Goal: Book appointment/travel/reservation

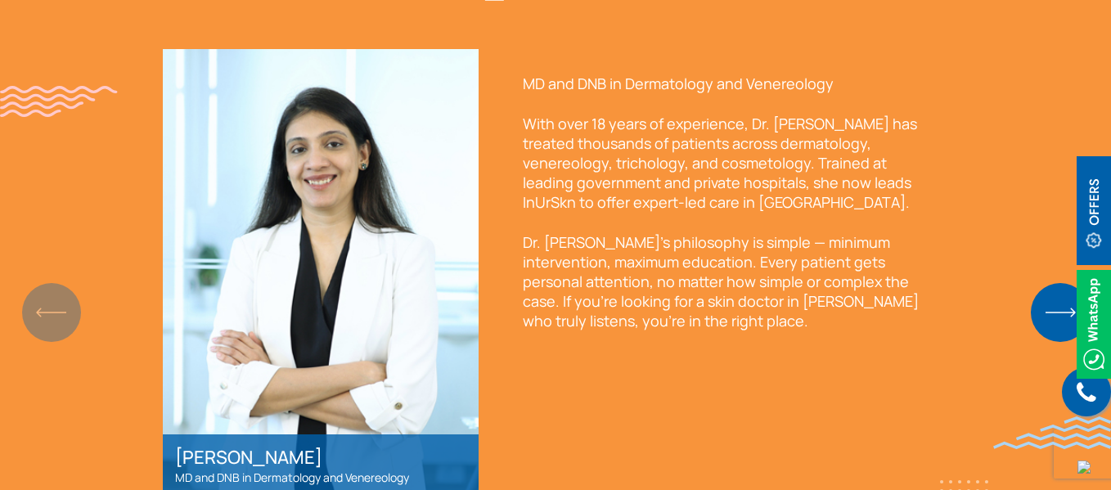
scroll to position [1314, 0]
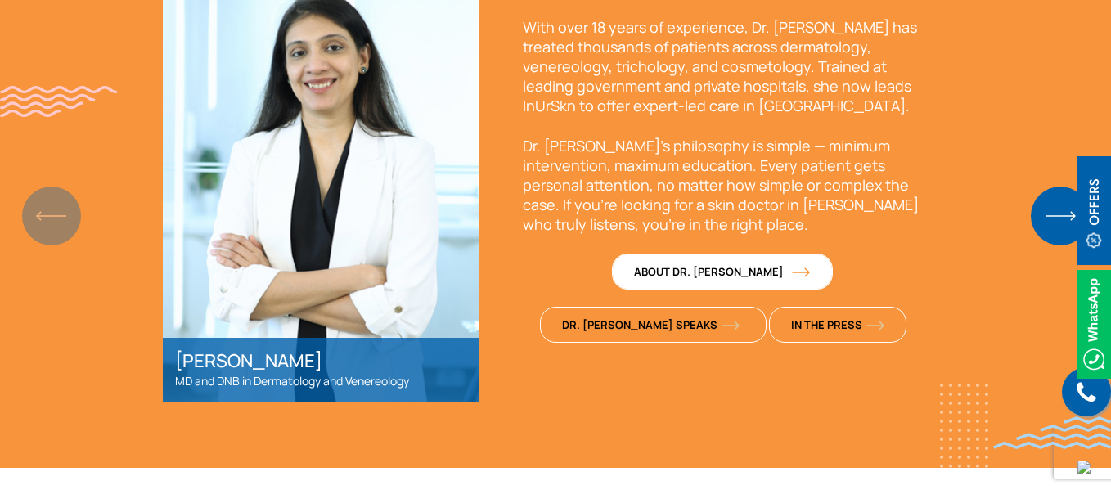
click at [658, 265] on span "About Dr. [PERSON_NAME]" at bounding box center [720, 271] width 172 height 15
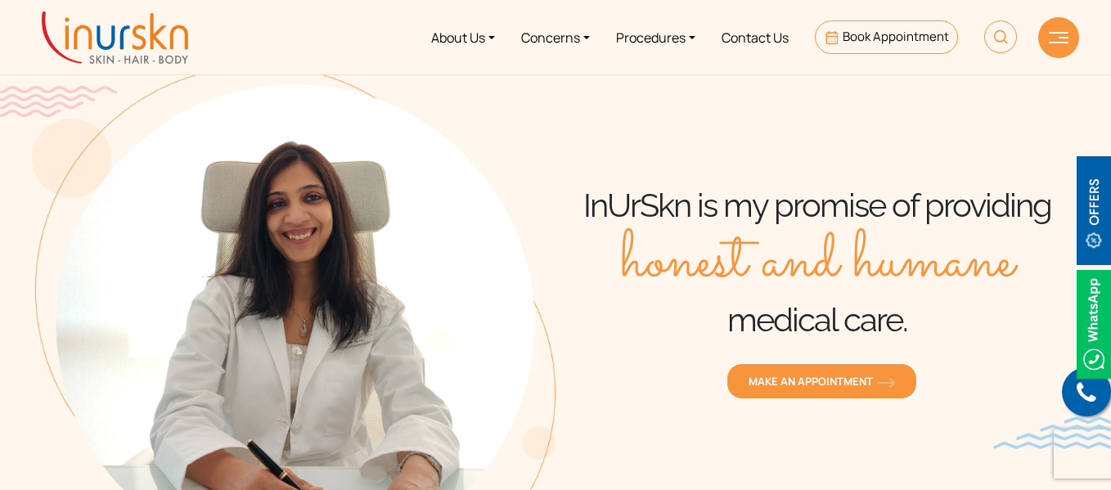
drag, startPoint x: 1117, startPoint y: 16, endPoint x: 1117, endPoint y: 34, distance: 18.8
click at [1110, 34] on html "Enquiry Form Submit Offers & Pricing View All Permanent Laser Hair Reduction – …" at bounding box center [555, 245] width 1111 height 490
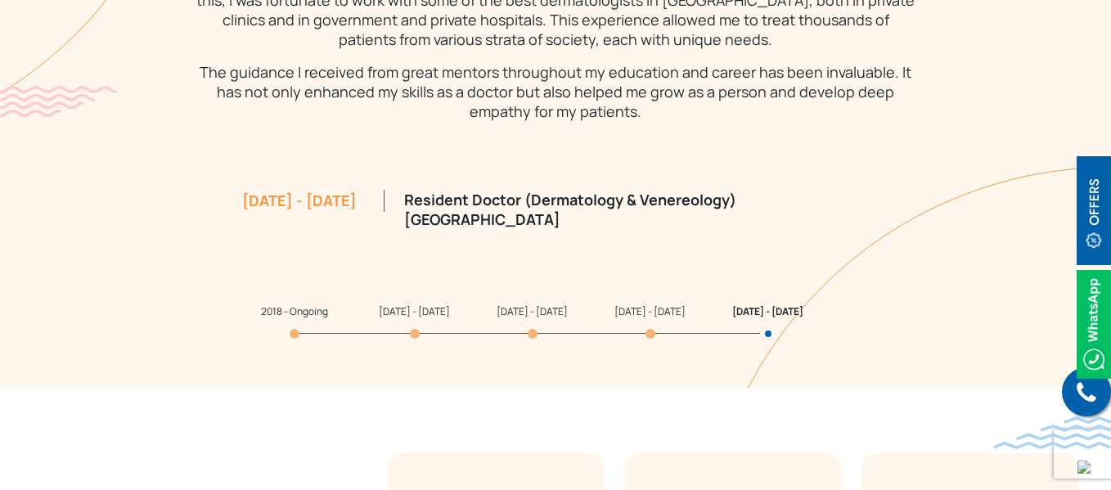
scroll to position [1595, 0]
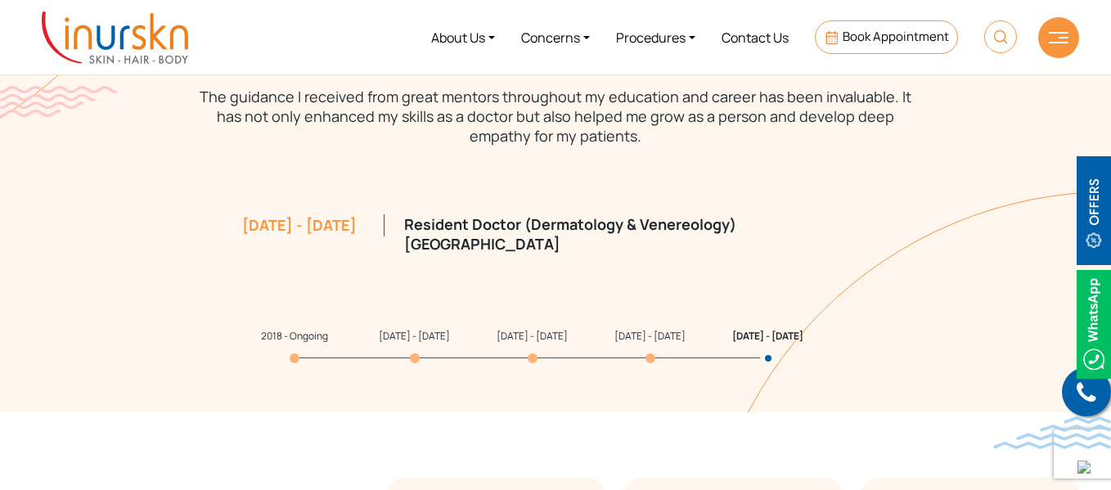
click at [508, 232] on p "Resident Doctor (Dermatology & Venereology) Rajawadi Government Hospital" at bounding box center [637, 233] width 466 height 39
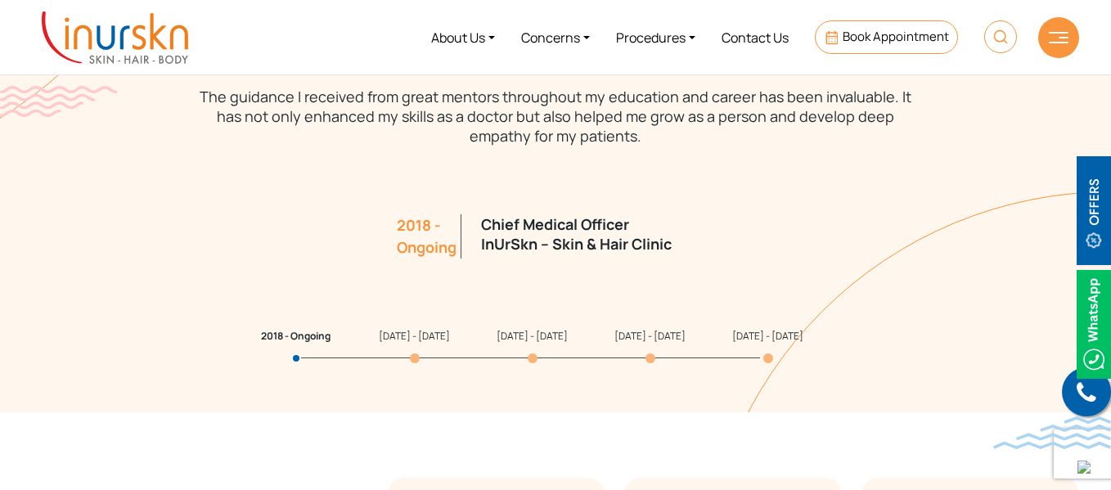
click at [322, 201] on div "2018 - Ongoing Chief Medical Officer InUrSkn – Skin & Hair Clinic 2016 - 2018 D…" at bounding box center [555, 241] width 785 height 164
click at [759, 336] on span "[DATE] - [DATE]" at bounding box center [767, 336] width 71 height 14
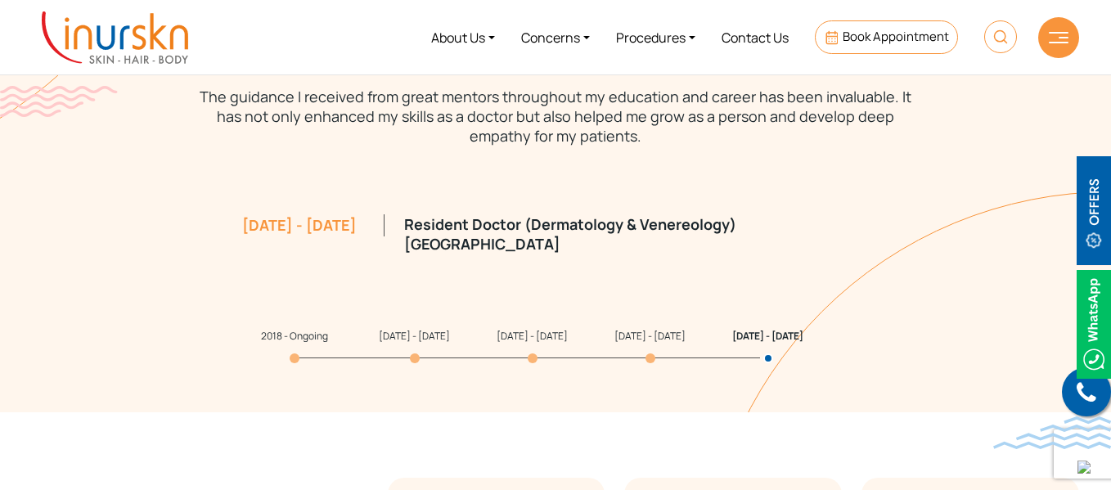
click at [641, 342] on span "[DATE] - [DATE]" at bounding box center [649, 336] width 71 height 14
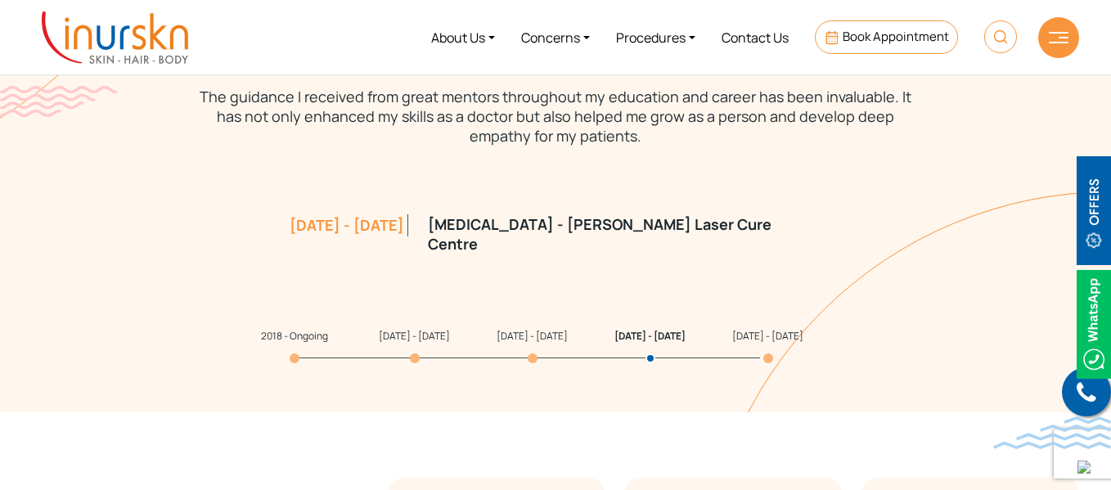
click at [527, 341] on section "My Qualification & Experience I hold two degrees, an MD and a DNB, in Dermatolo…" at bounding box center [555, 54] width 1111 height 717
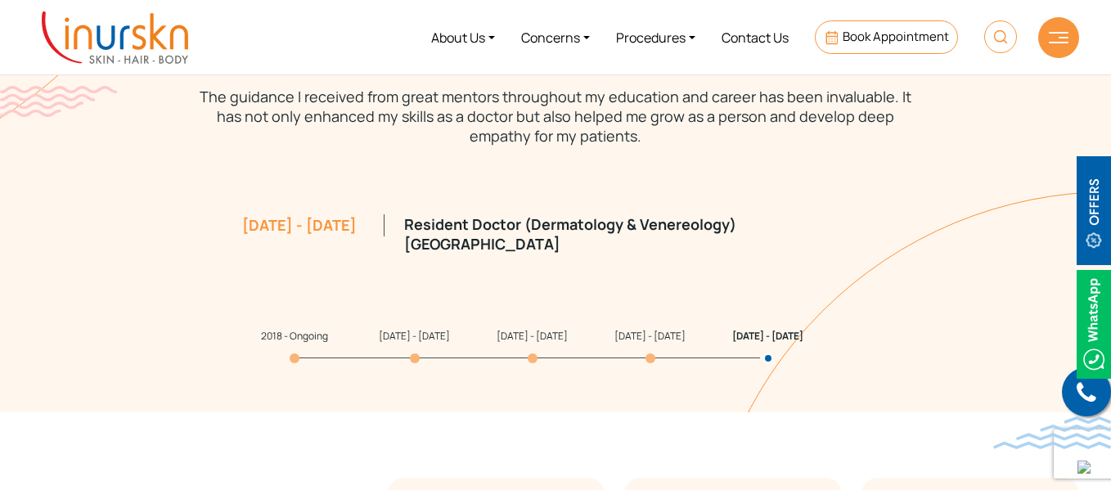
click at [520, 336] on span "2012 - 2015" at bounding box center [532, 336] width 71 height 14
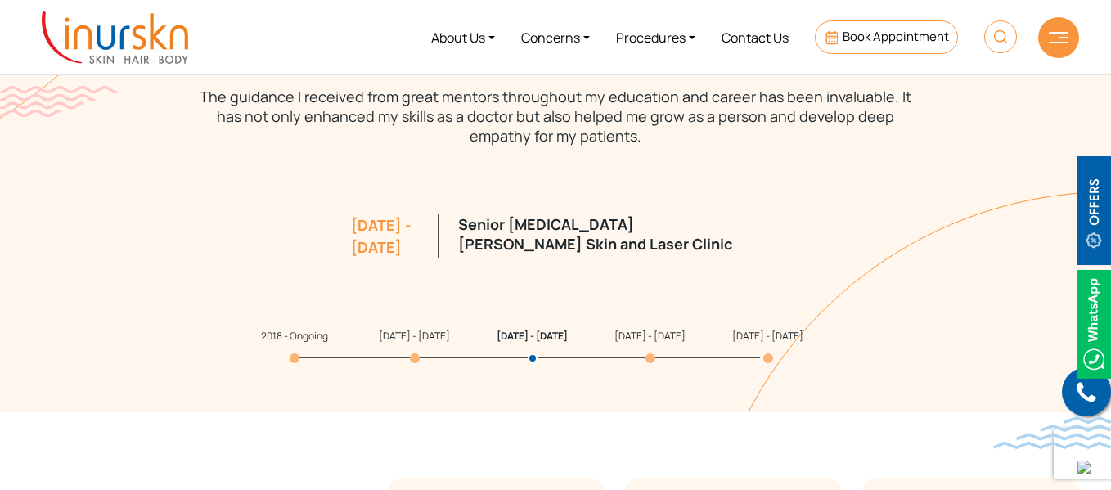
click at [394, 340] on section "My Qualification & Experience I hold two degrees, an MD and a DNB, in Dermatolo…" at bounding box center [555, 54] width 1111 height 717
click at [397, 340] on section "My Qualification & Experience I hold two degrees, an MD and a DNB, in Dermatolo…" at bounding box center [555, 54] width 1111 height 717
click at [403, 339] on span "2016 - 2018" at bounding box center [414, 336] width 71 height 14
click at [295, 334] on span "2018 - Ongoing" at bounding box center [294, 336] width 67 height 14
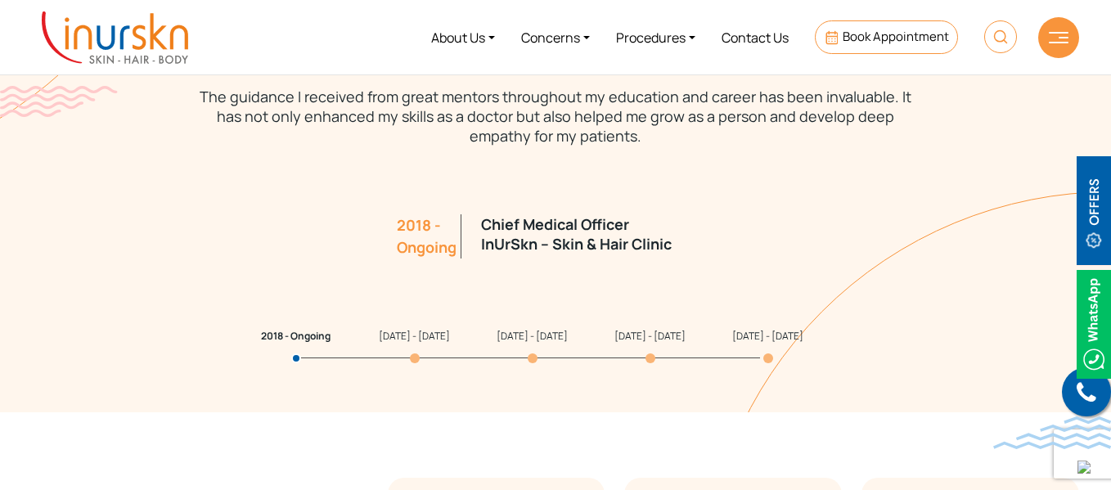
click at [569, 243] on div "Chief Medical Officer InUrSkn – Skin & Hair Clinic" at bounding box center [598, 240] width 254 height 52
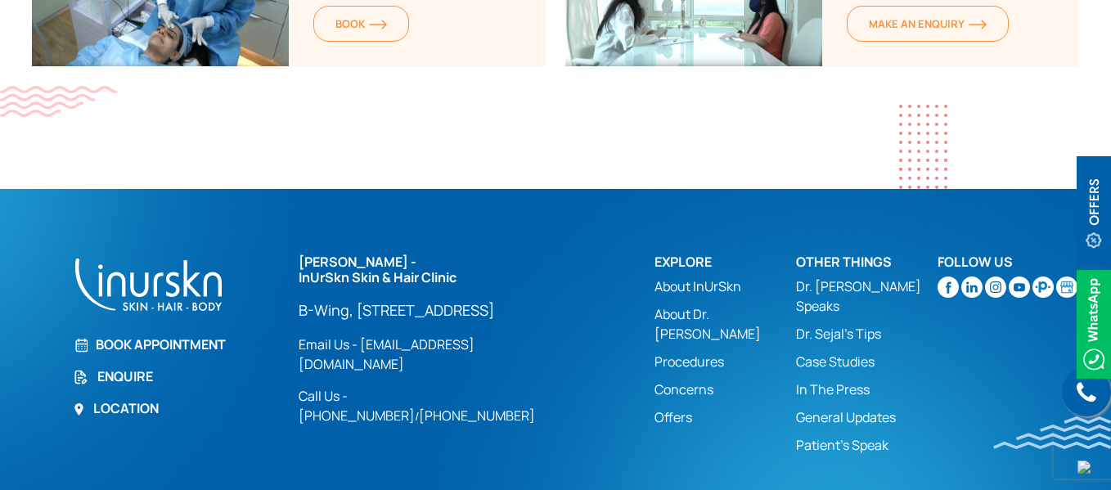
scroll to position [6644, 0]
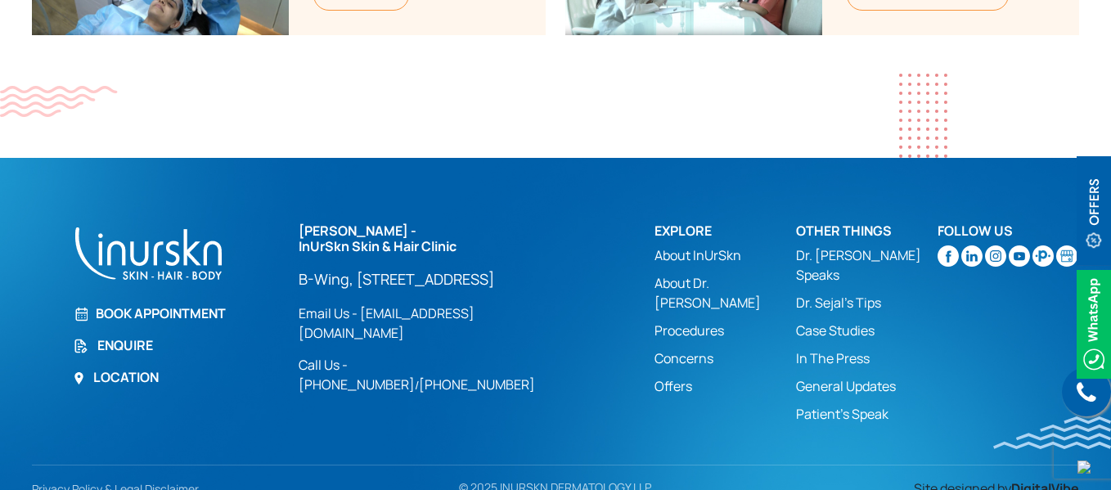
click at [682, 273] on link "About Dr. [PERSON_NAME]" at bounding box center [726, 292] width 142 height 39
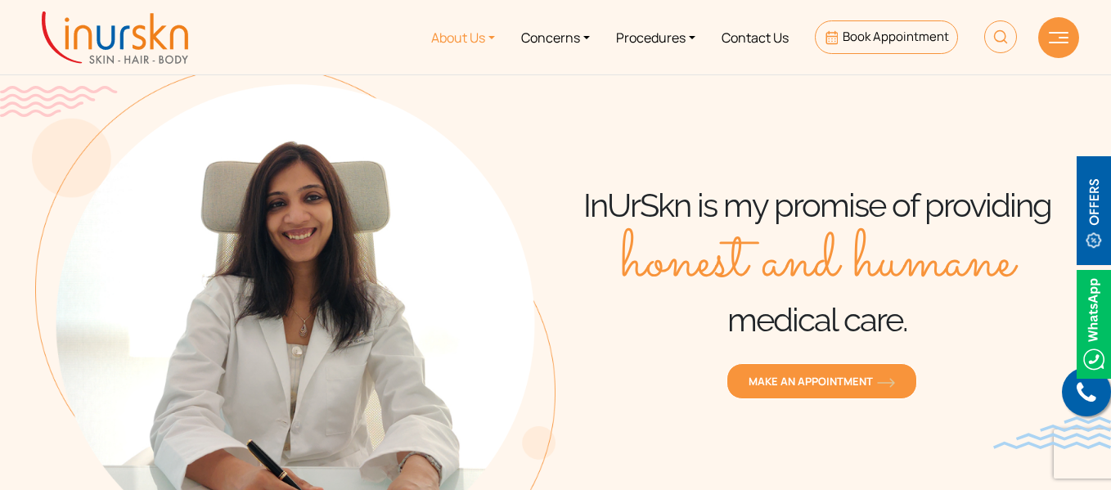
click at [453, 32] on link "About Us" at bounding box center [463, 37] width 90 height 61
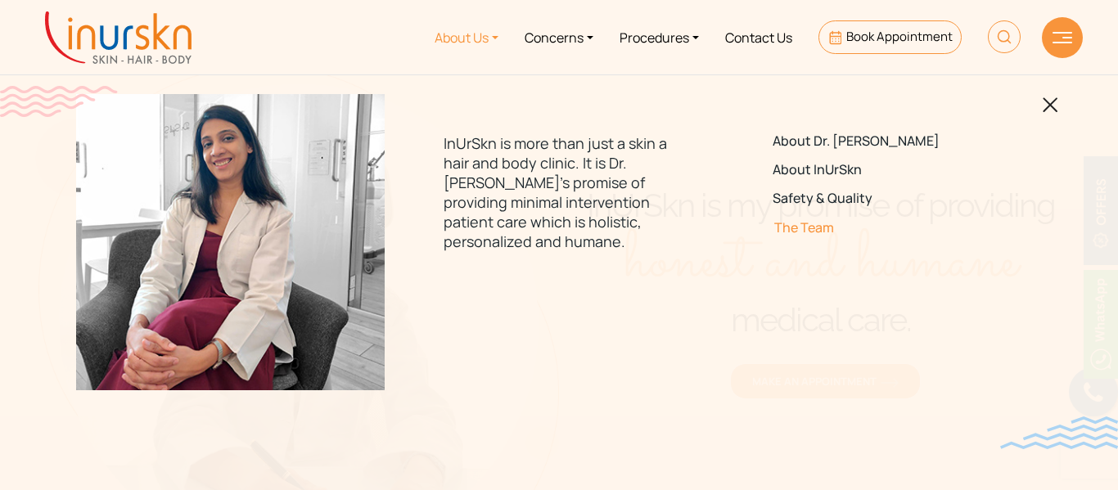
click at [794, 235] on link "The Team" at bounding box center [887, 228] width 230 height 16
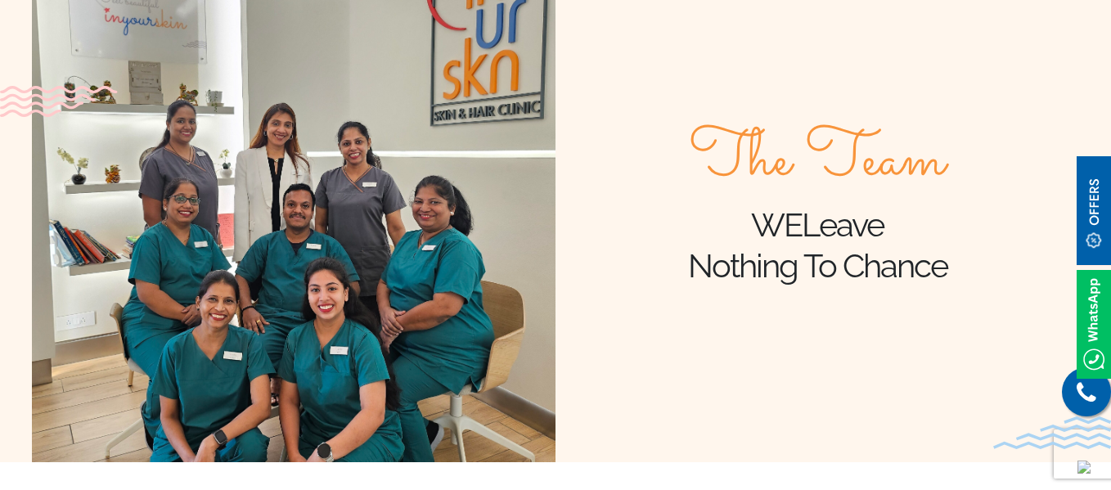
scroll to position [213, 0]
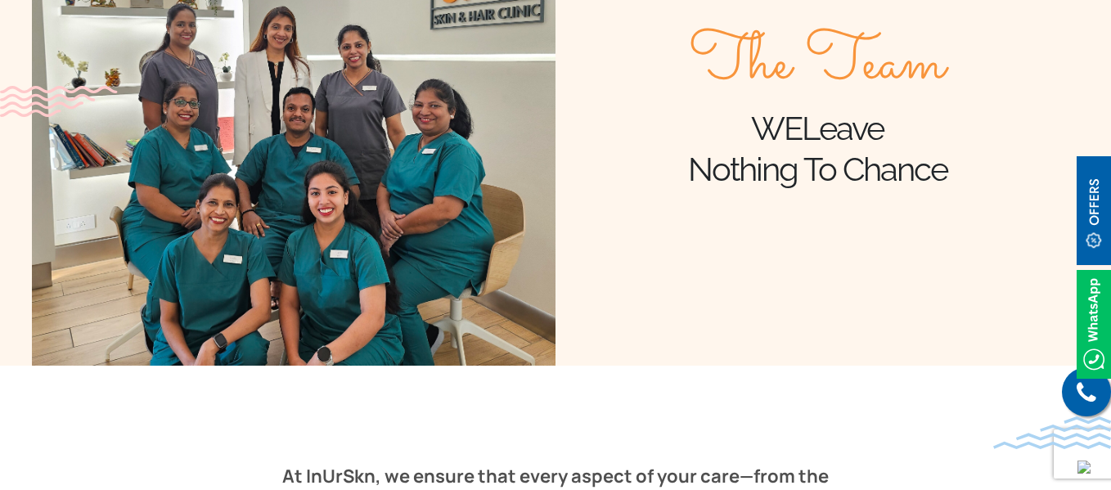
drag, startPoint x: 1117, startPoint y: 25, endPoint x: 1114, endPoint y: 119, distance: 94.1
click at [1110, 119] on html "Enquiry Form Submit Offers & Pricing View All Permanent Laser Hair Reduction – …" at bounding box center [555, 32] width 1111 height 490
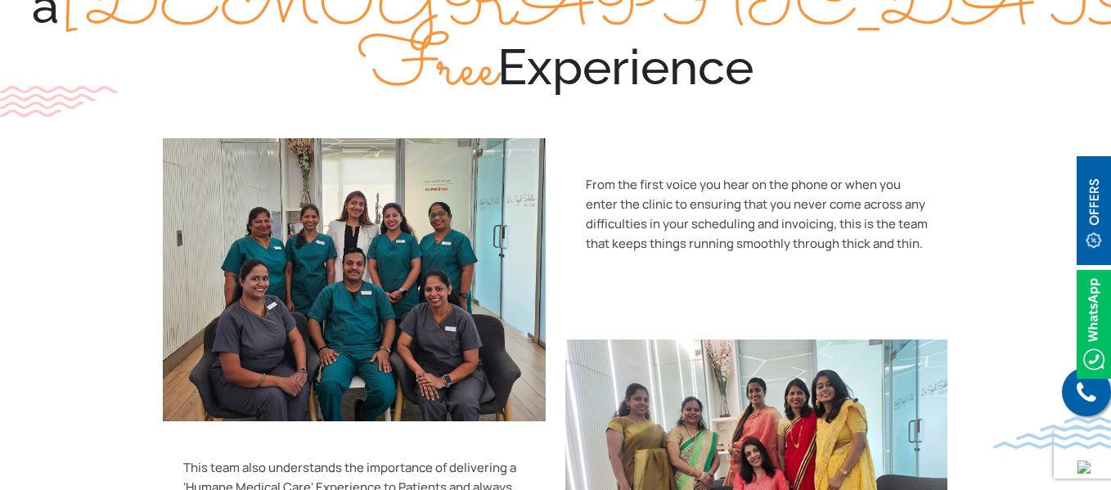
scroll to position [2111, 0]
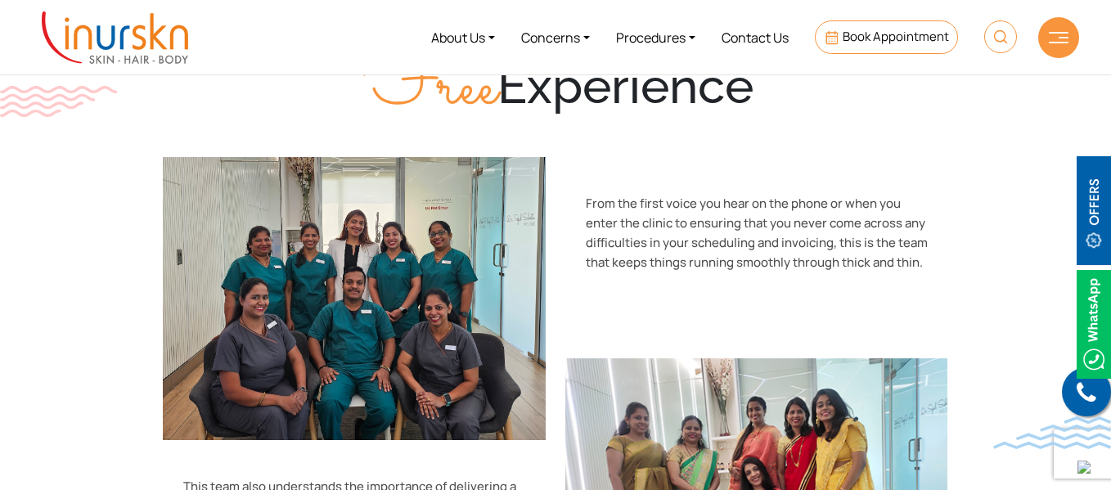
click at [936, 157] on div "From the first voice you hear on the phone or when you enter the clinic to ensu…" at bounding box center [756, 233] width 383 height 152
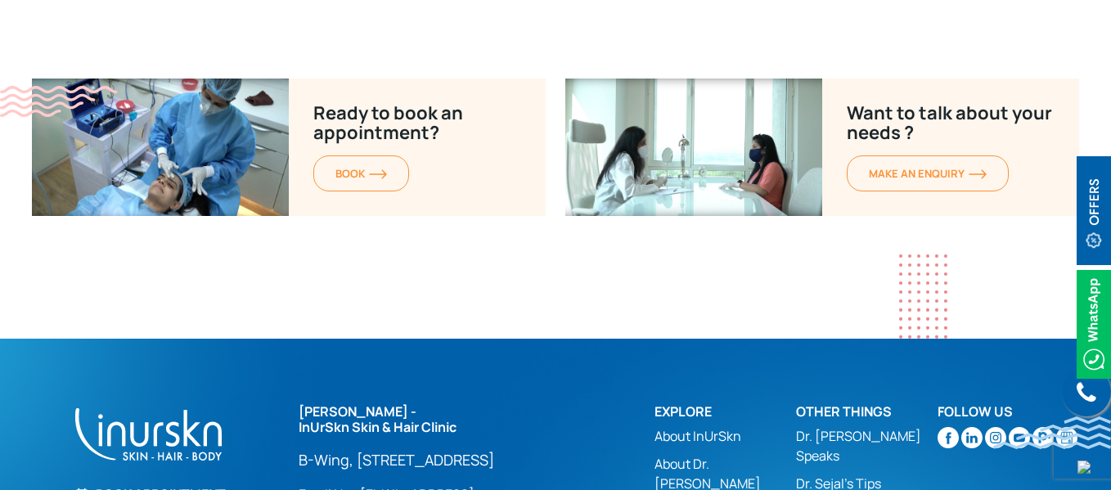
scroll to position [5306, 0]
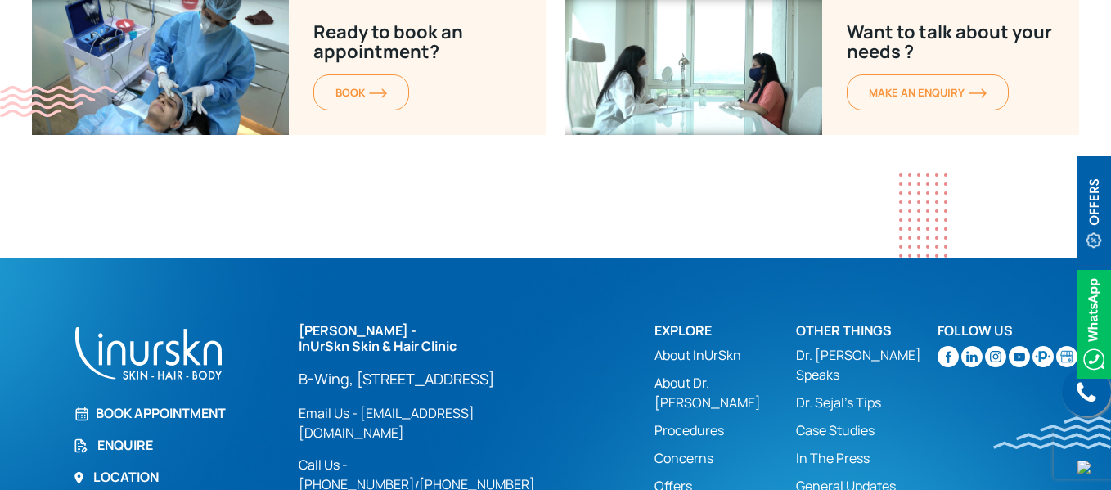
click at [848, 421] on link "Case Studies" at bounding box center [867, 431] width 142 height 20
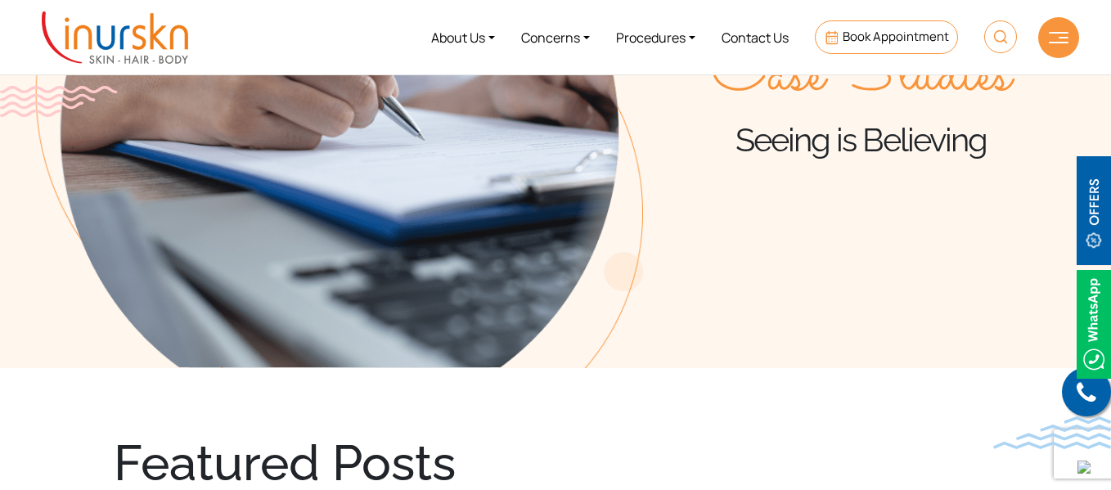
scroll to position [650, 0]
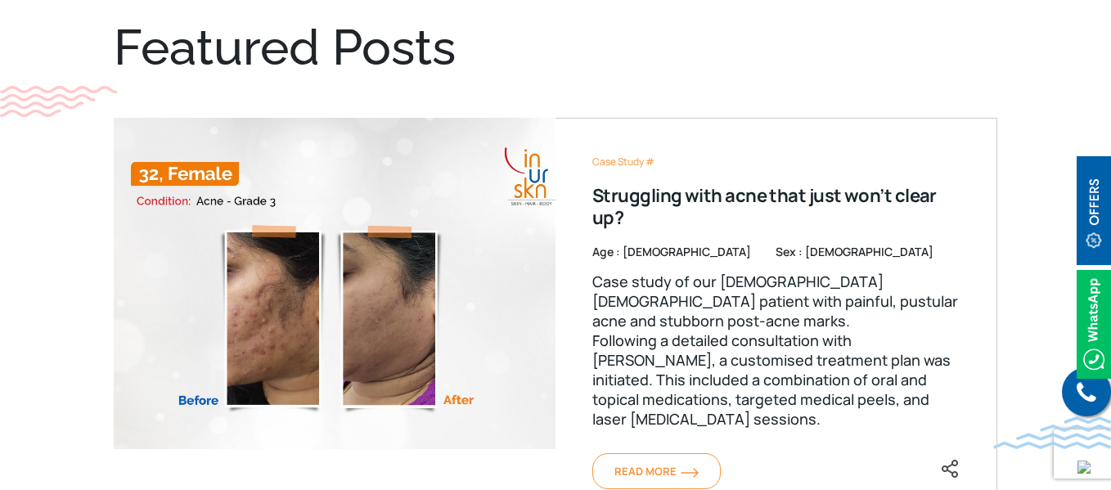
click at [755, 238] on div "Case Study # Struggling with acne that just won’t clear up? Age : 32 Sex : fema…" at bounding box center [777, 308] width 442 height 380
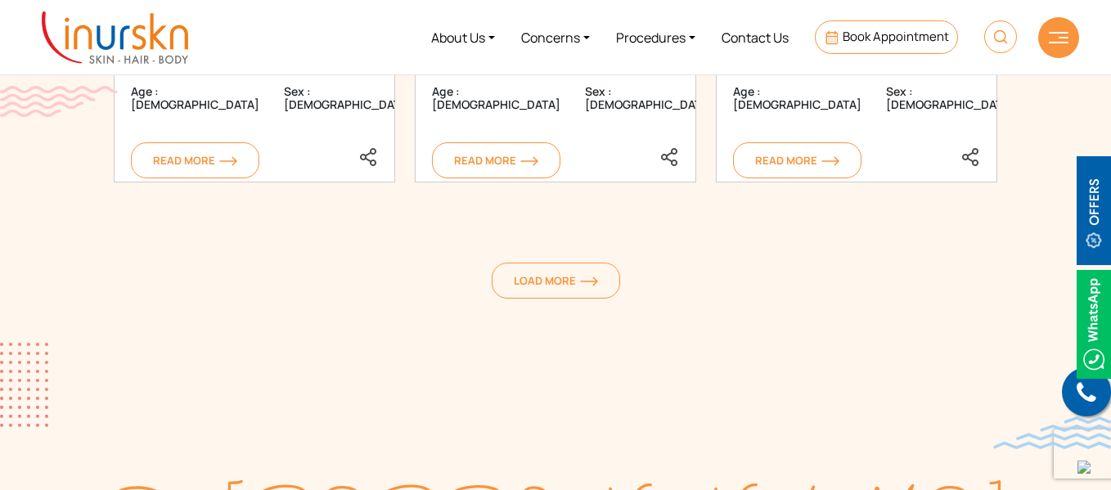
scroll to position [2548, 0]
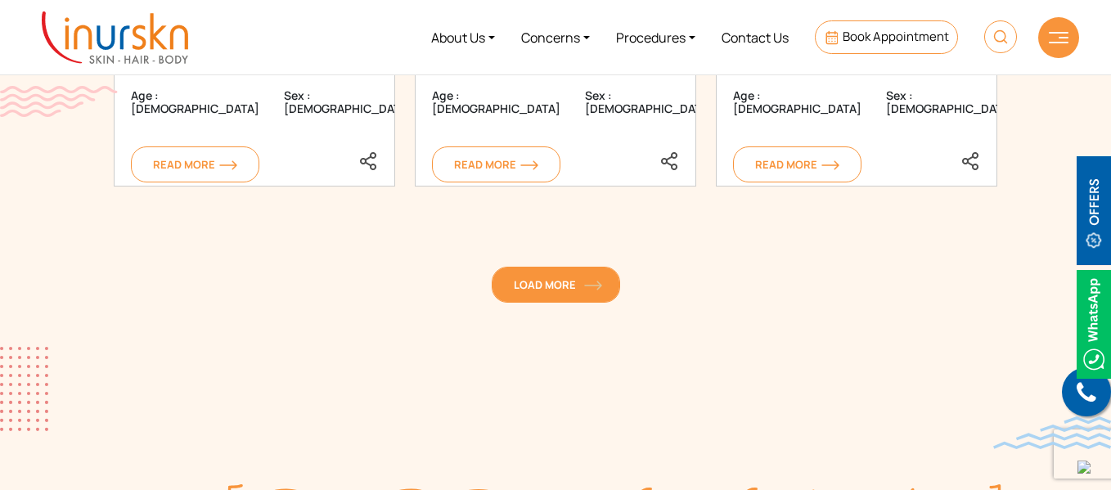
click at [538, 283] on span "Load More" at bounding box center [556, 284] width 84 height 15
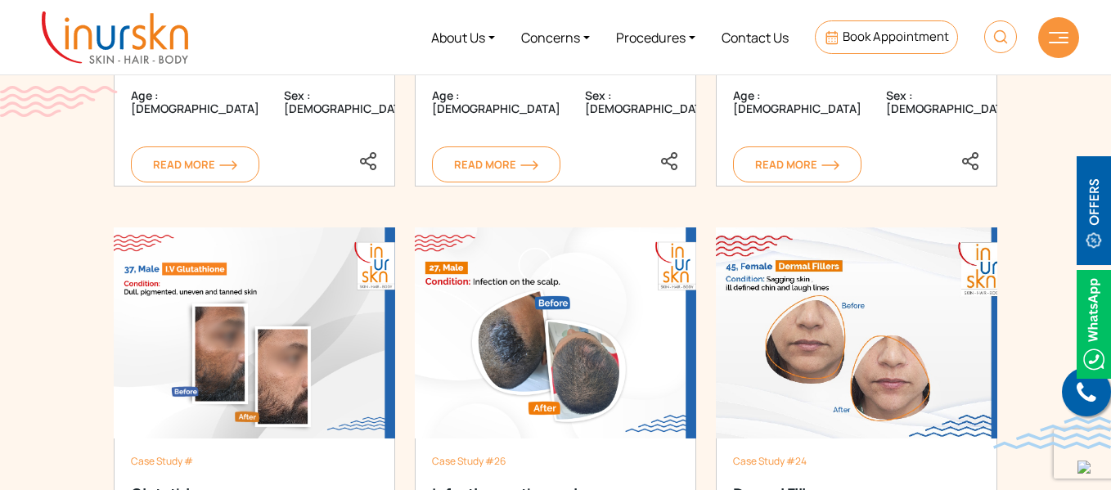
click at [564, 296] on div "Case Study #26 Infection on the scalp Age : 27 Sex : male Read More Case Study …" at bounding box center [555, 463] width 301 height 473
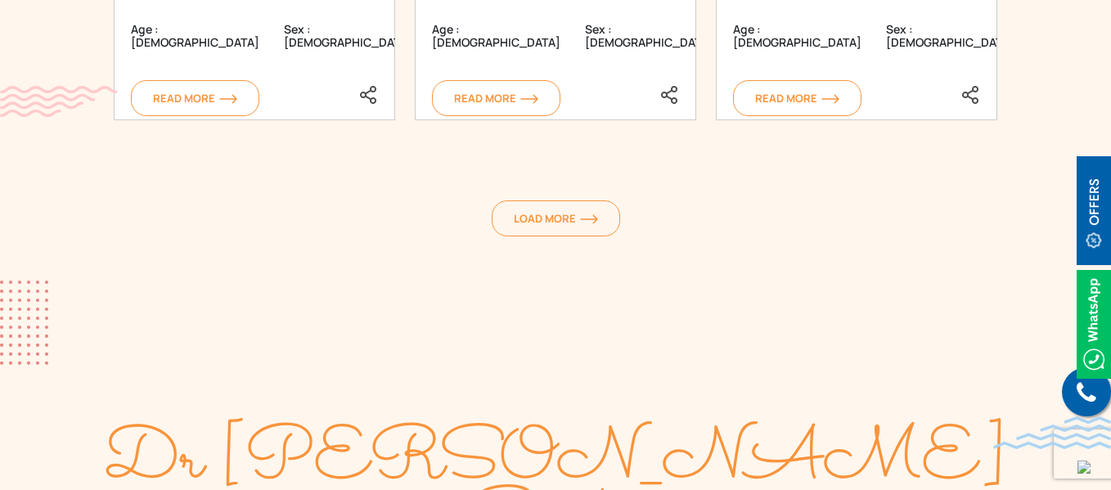
scroll to position [3562, 0]
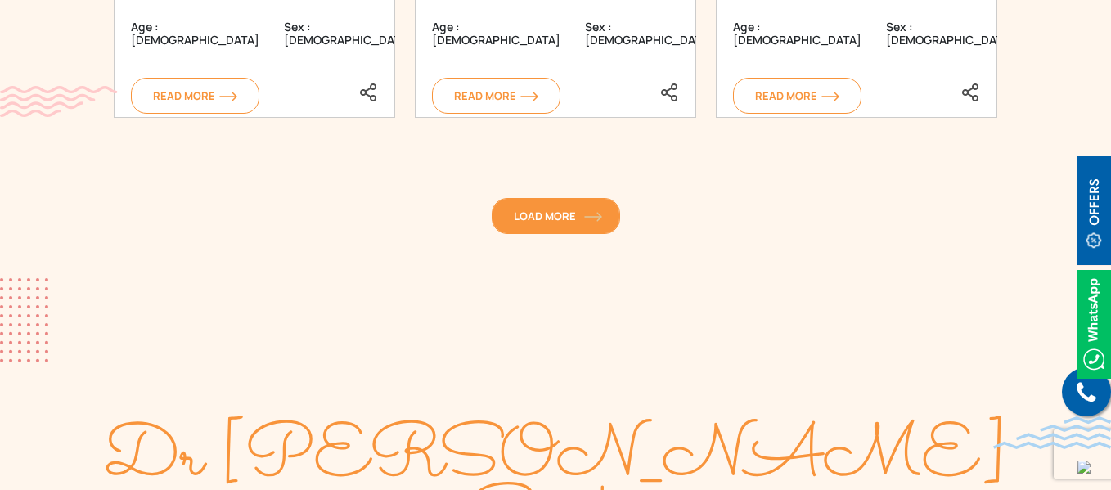
click at [587, 223] on link "Load More" at bounding box center [556, 216] width 128 height 36
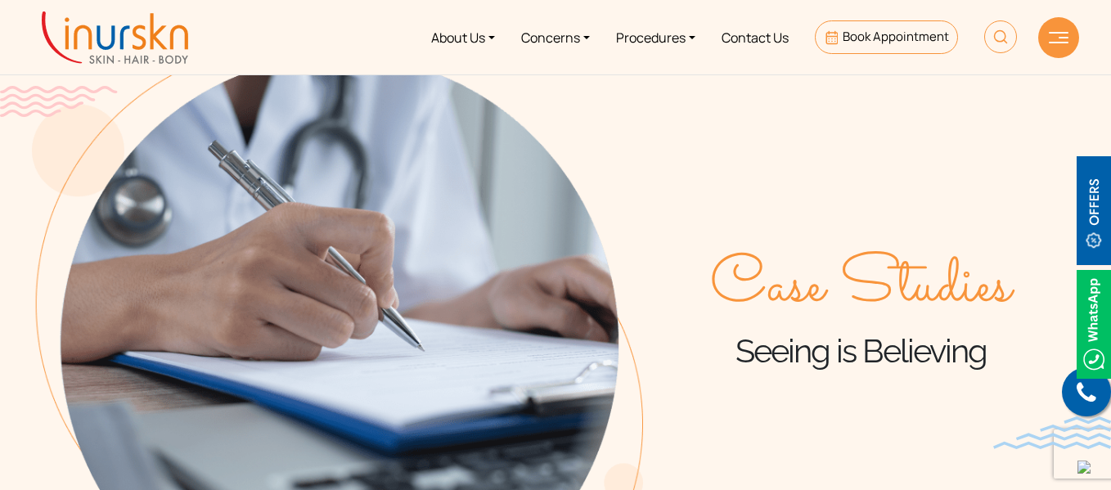
scroll to position [0, 0]
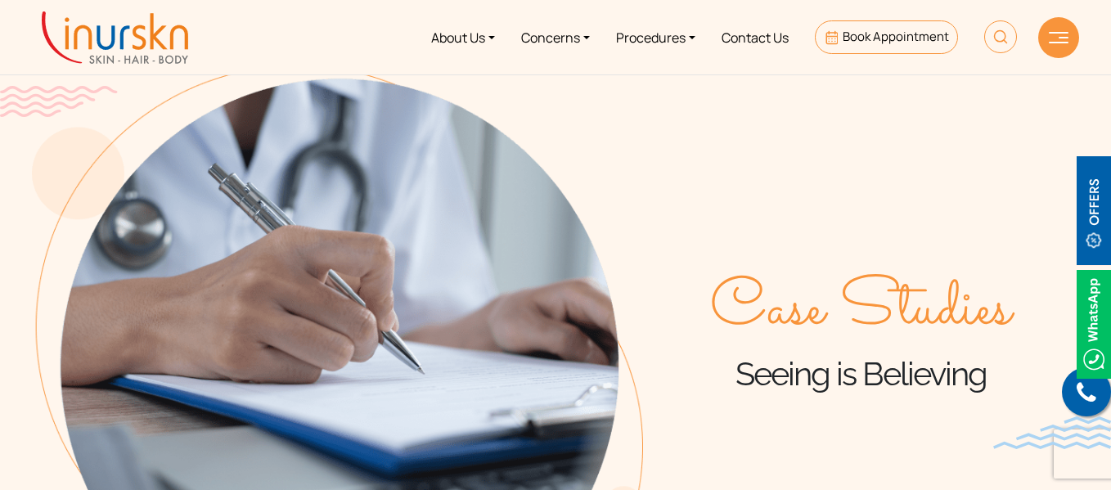
click at [1062, 38] on img at bounding box center [1059, 37] width 20 height 11
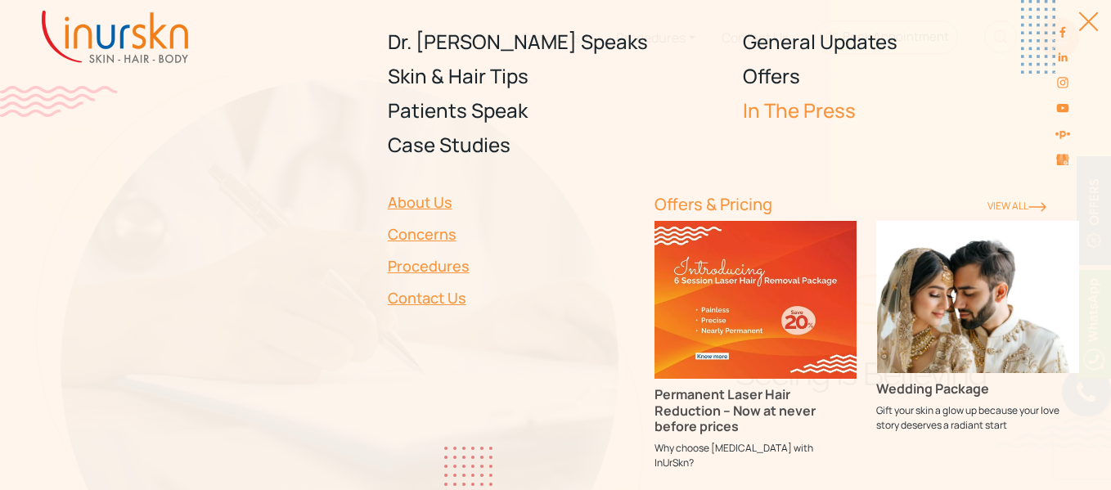
click at [782, 106] on link "In The Press" at bounding box center [911, 110] width 336 height 34
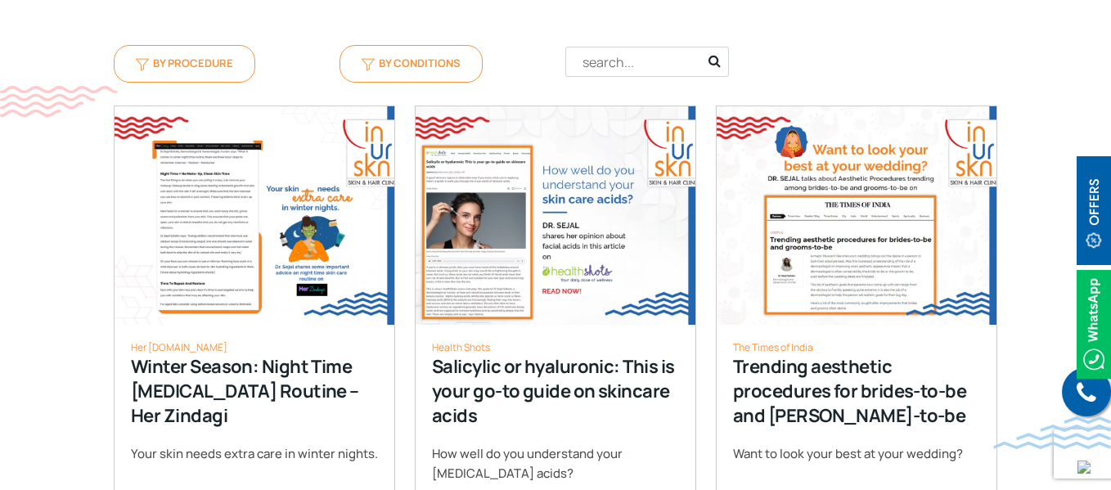
scroll to position [682, 0]
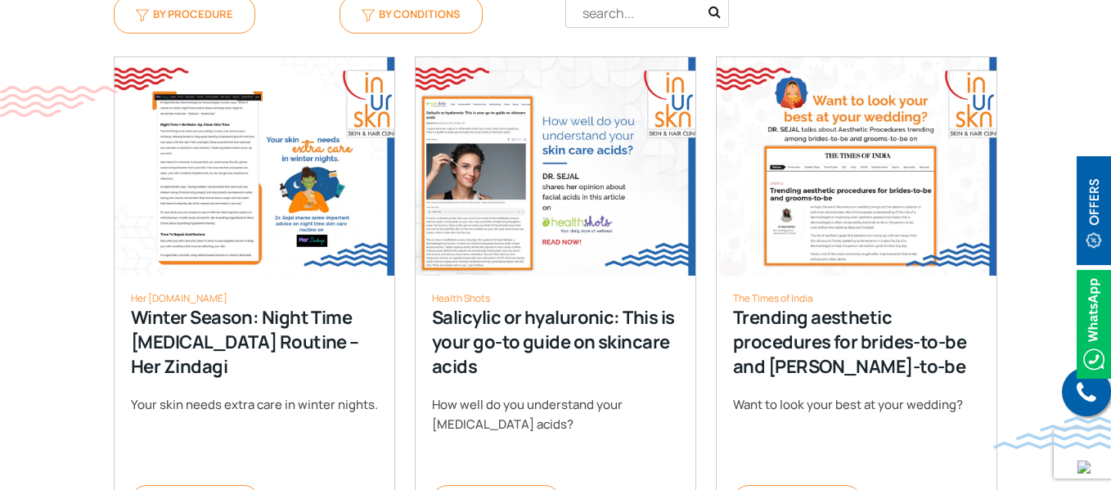
drag, startPoint x: 0, startPoint y: 0, endPoint x: 1116, endPoint y: 125, distance: 1123.0
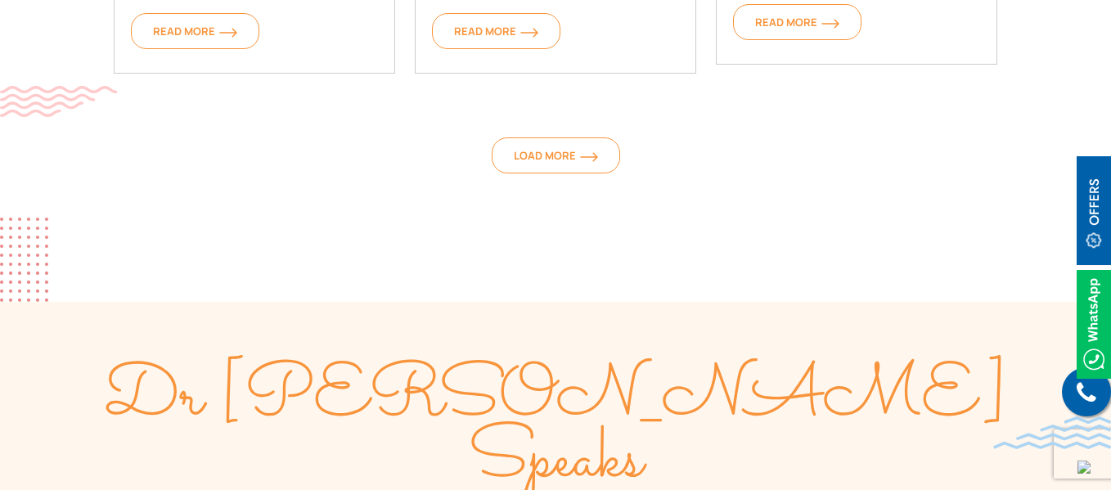
scroll to position [1762, 0]
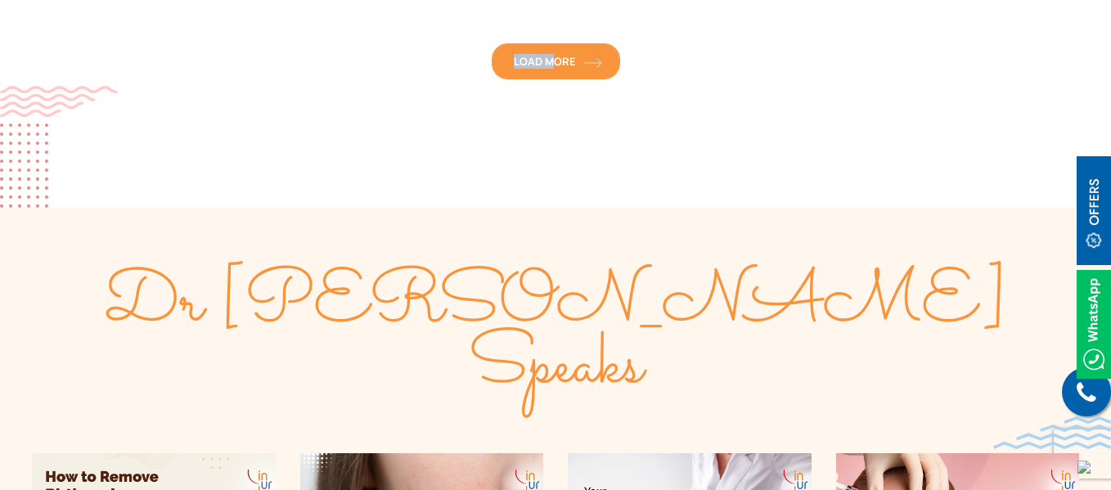
drag, startPoint x: 562, startPoint y: 43, endPoint x: 549, endPoint y: 76, distance: 36.0
click at [549, 76] on link "Load More" at bounding box center [556, 61] width 128 height 36
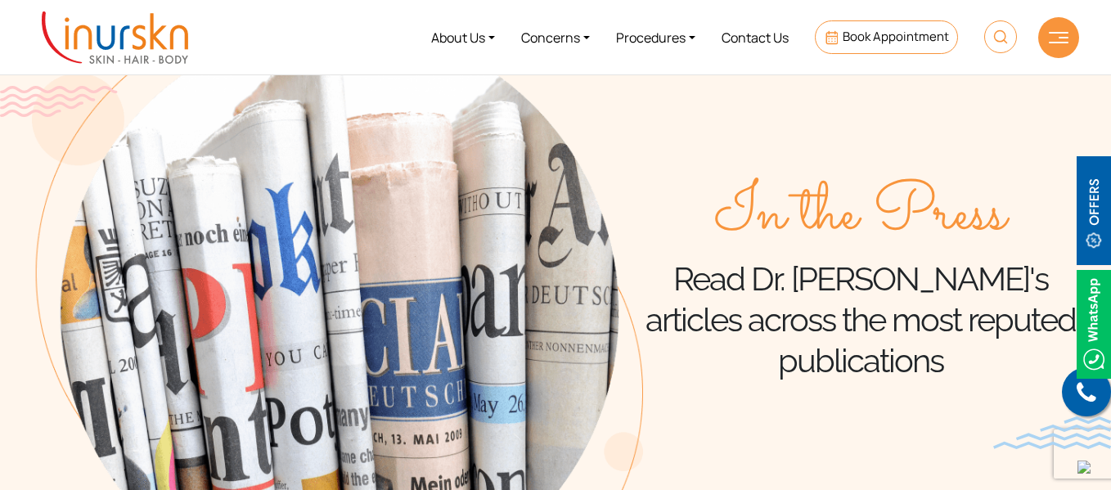
scroll to position [0, 0]
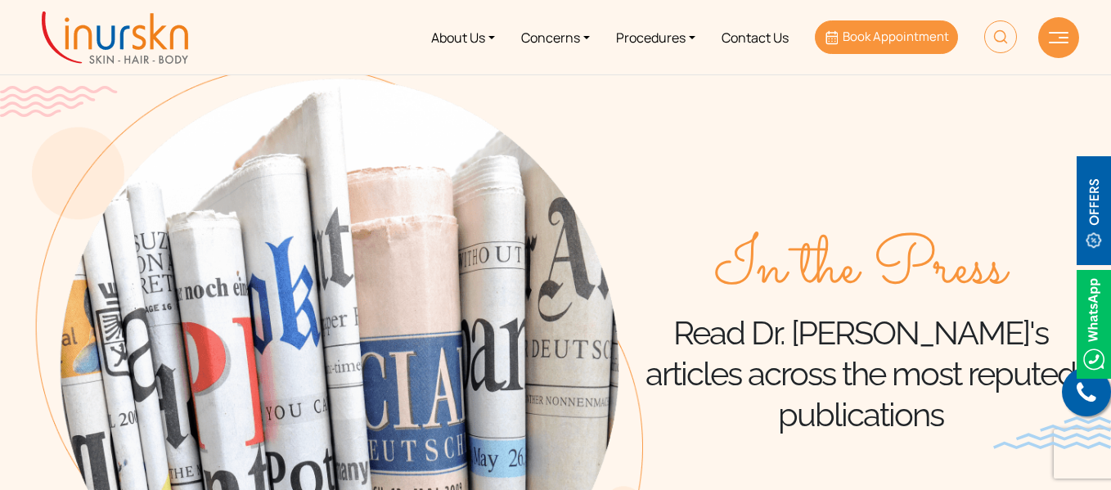
click at [868, 42] on span "Book Appointment" at bounding box center [896, 36] width 106 height 17
